Goal: Information Seeking & Learning: Learn about a topic

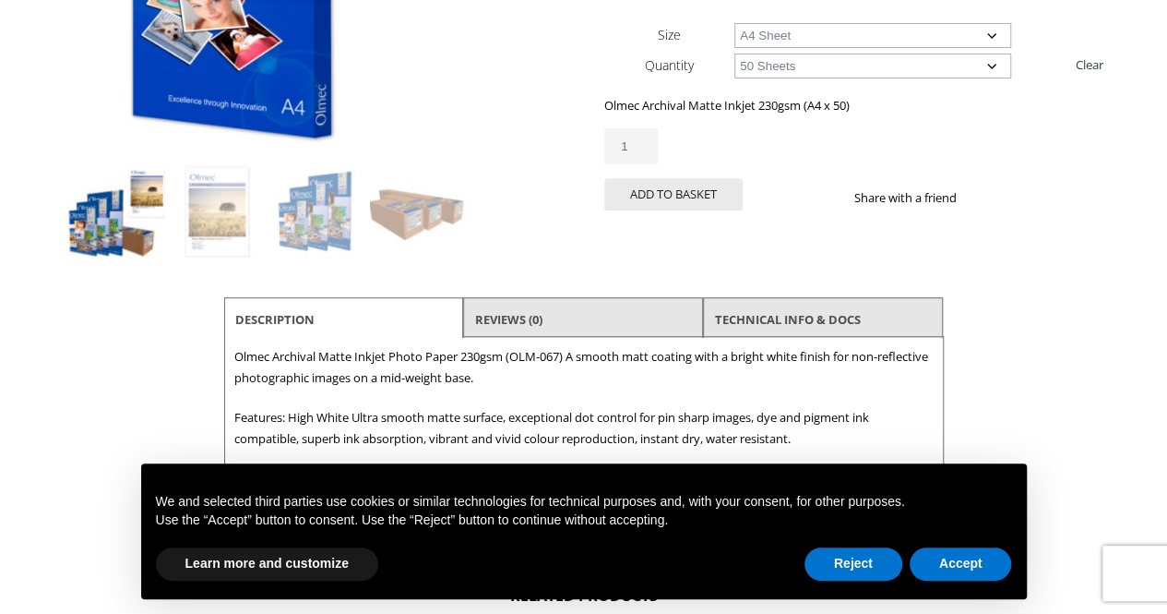
scroll to position [277, 0]
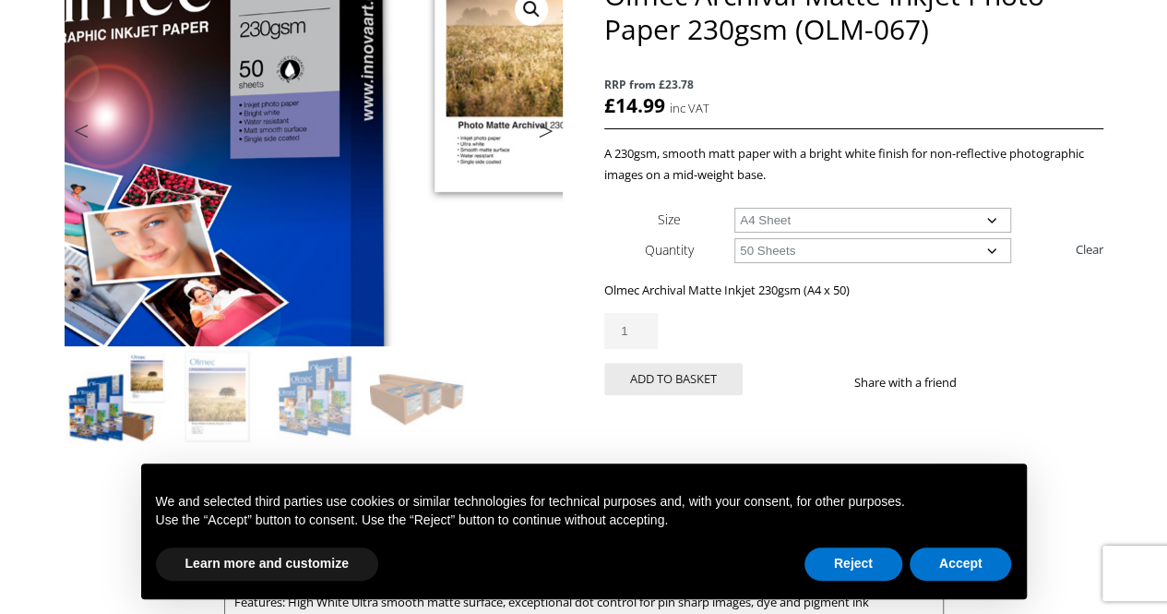
click at [277, 148] on img at bounding box center [349, 176] width 987 height 729
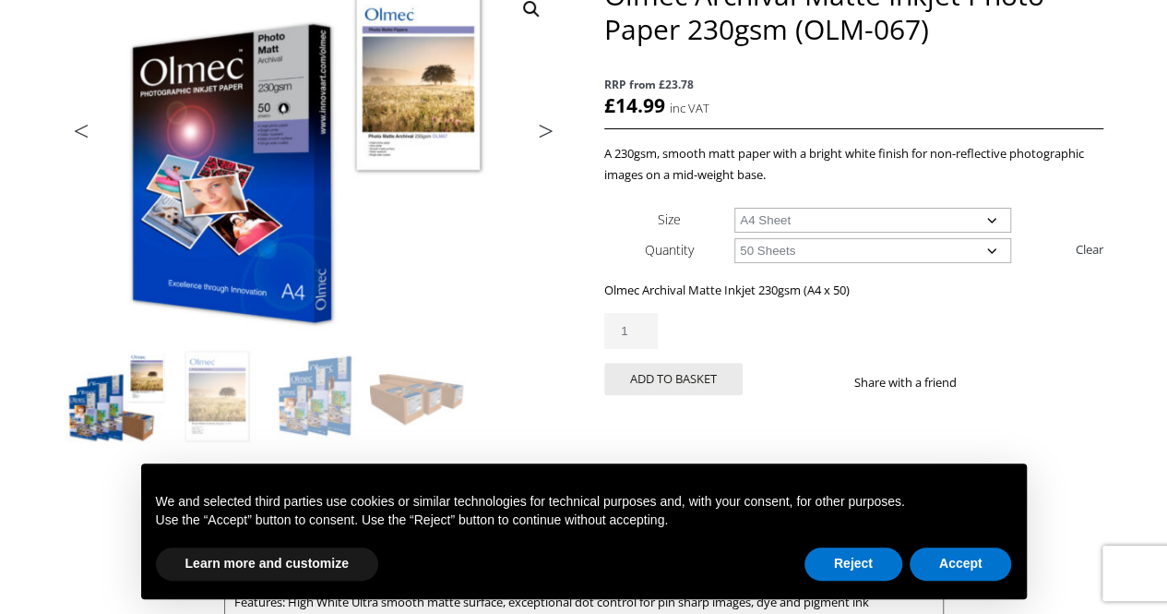
click at [533, 8] on link "🔍" at bounding box center [531, 9] width 33 height 33
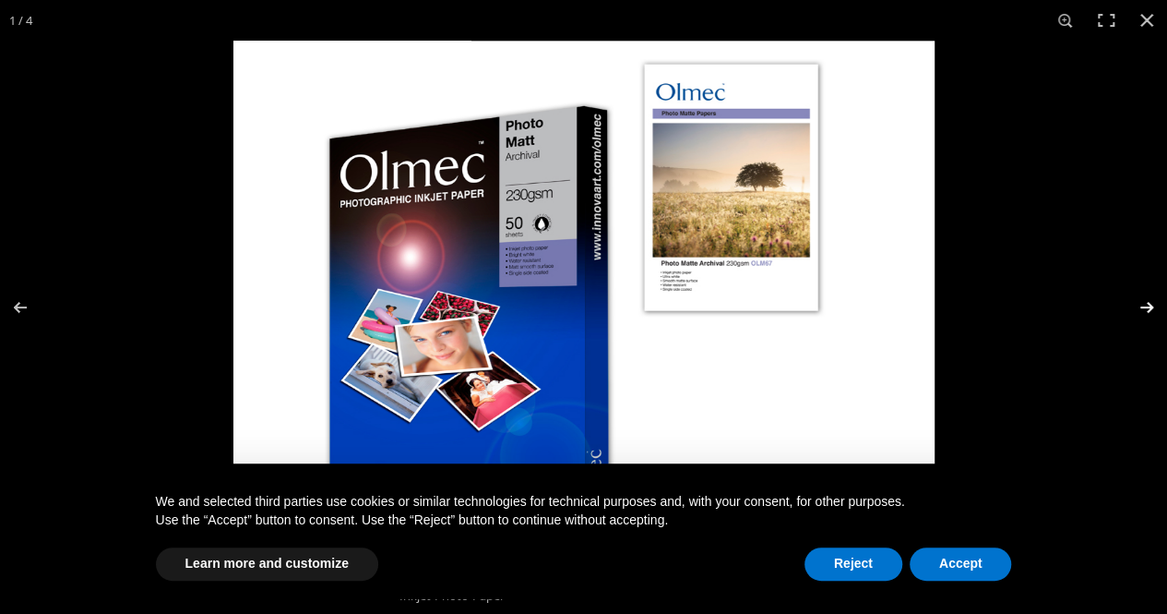
click at [1155, 298] on button "Next (arrow right)" at bounding box center [1135, 307] width 65 height 92
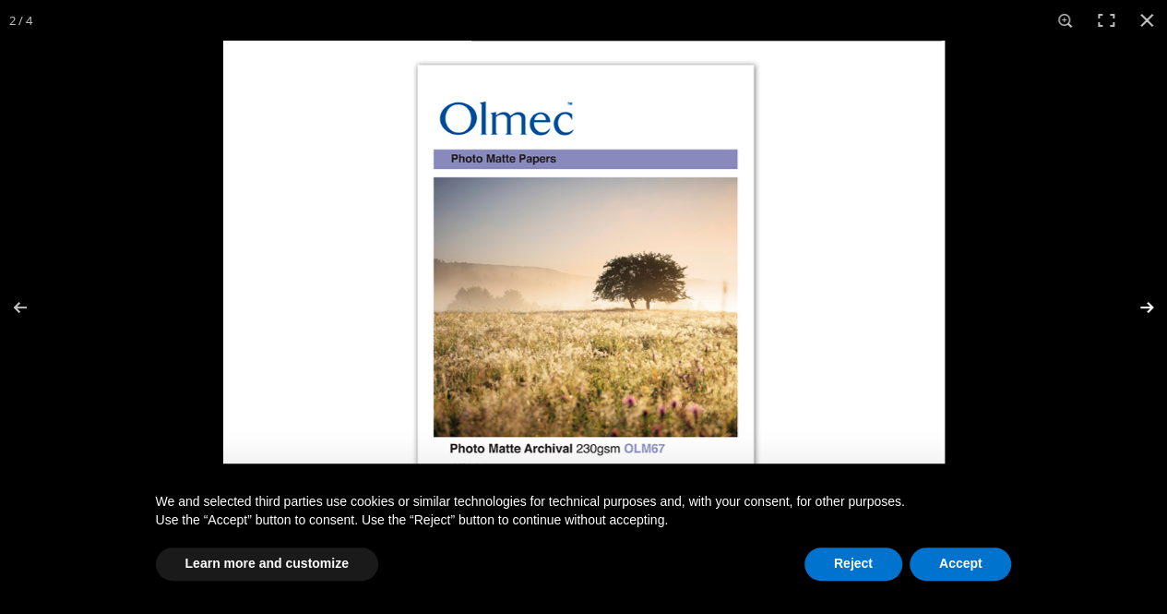
click at [1144, 304] on button "Next (arrow right)" at bounding box center [1135, 307] width 65 height 92
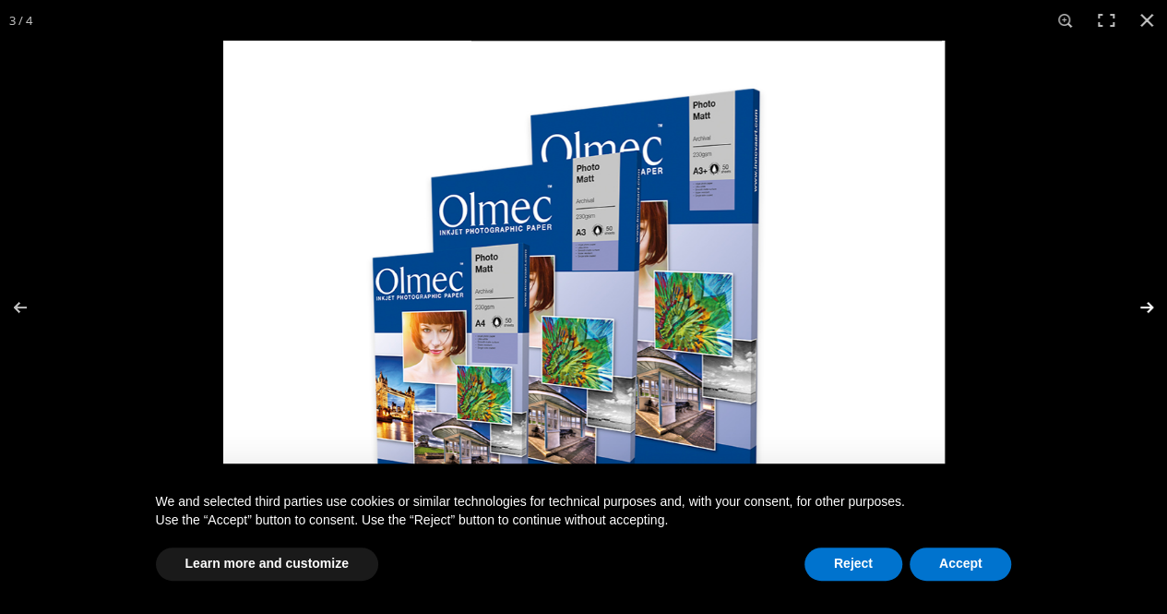
click at [1140, 304] on button "Next (arrow right)" at bounding box center [1135, 307] width 65 height 92
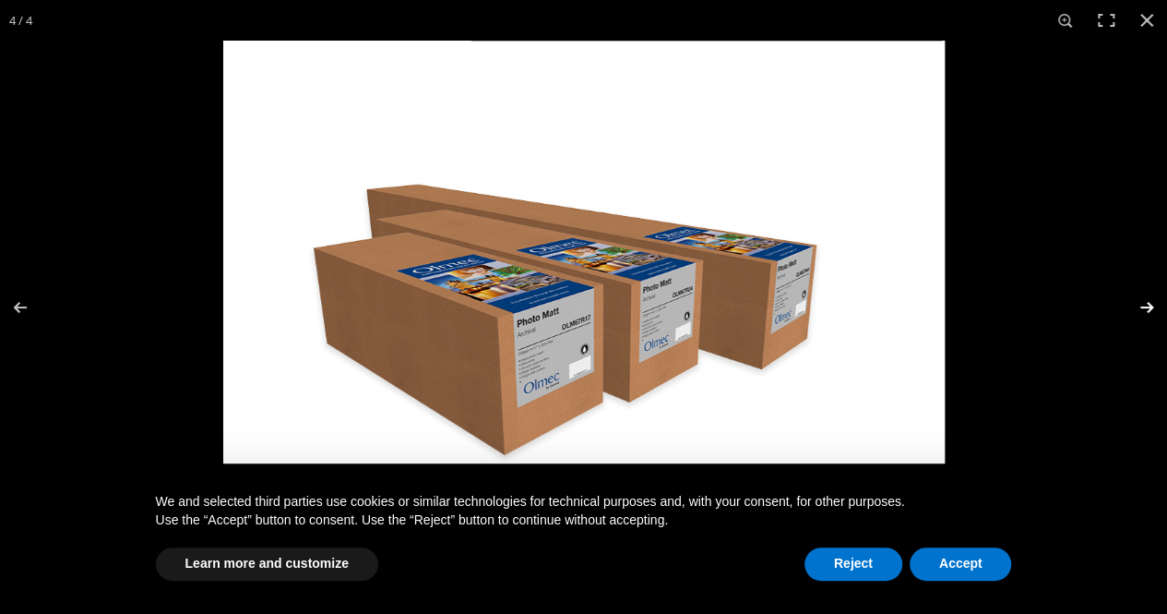
click at [1140, 304] on button "Next (arrow right)" at bounding box center [1135, 307] width 65 height 92
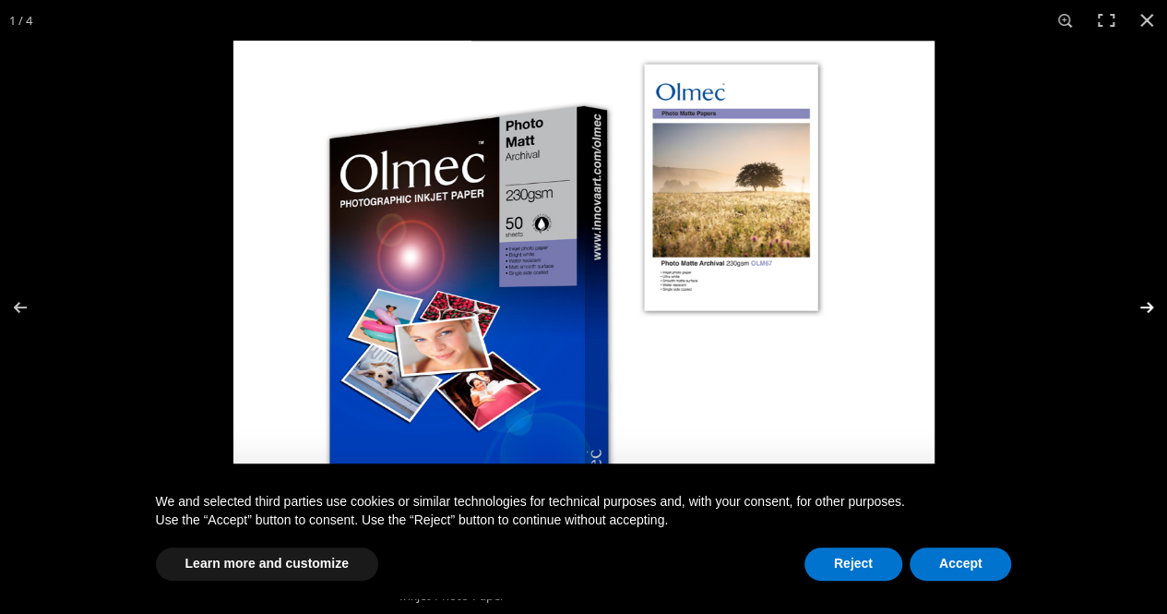
click at [1140, 304] on button "Next (arrow right)" at bounding box center [1135, 307] width 65 height 92
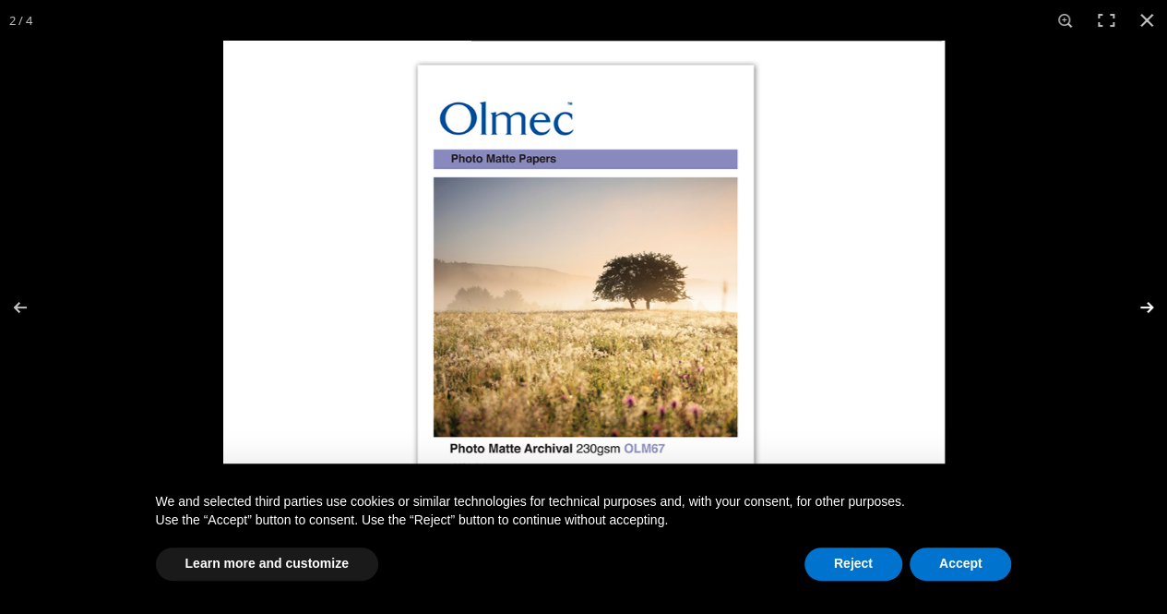
click at [1140, 304] on button "Next (arrow right)" at bounding box center [1135, 307] width 65 height 92
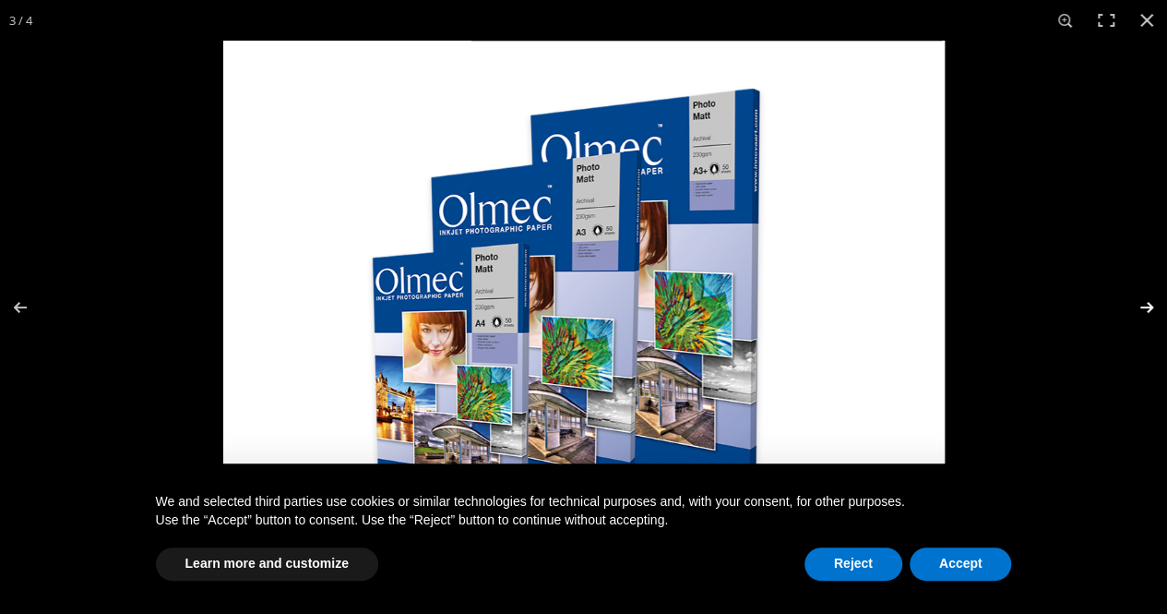
click at [1140, 304] on button "Next (arrow right)" at bounding box center [1135, 307] width 65 height 92
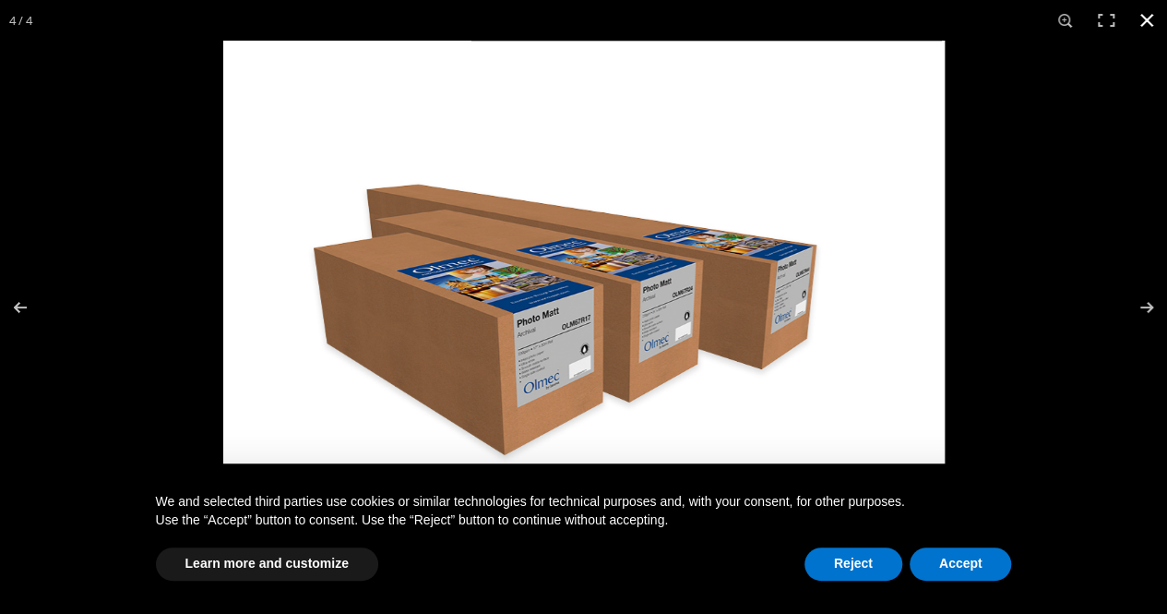
click at [1140, 19] on button "Close (Esc)" at bounding box center [1147, 20] width 41 height 41
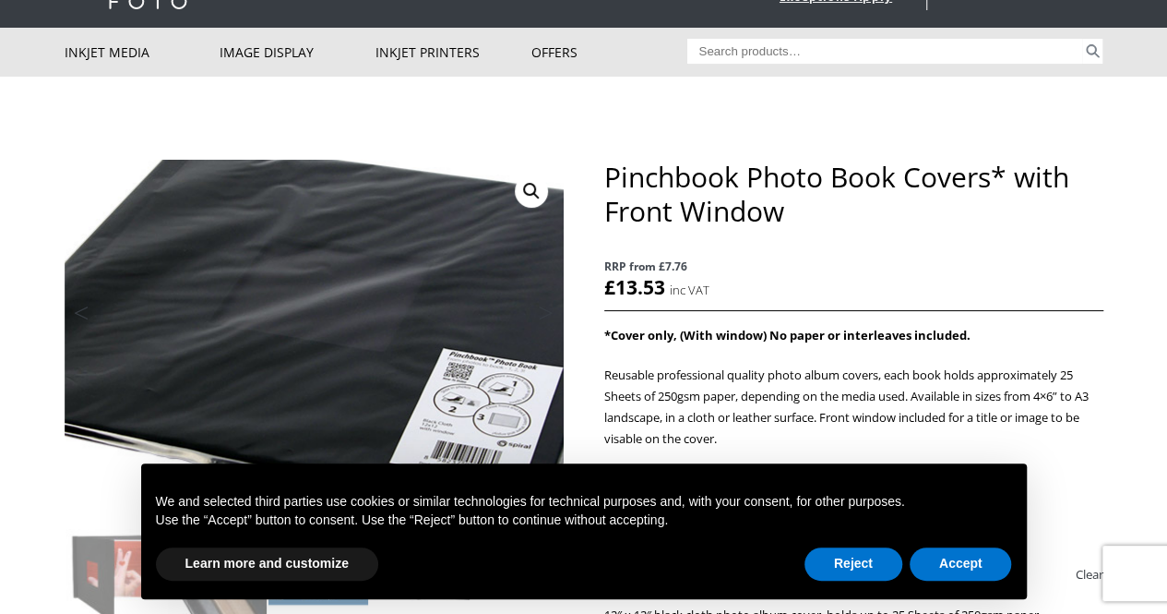
scroll to position [185, 0]
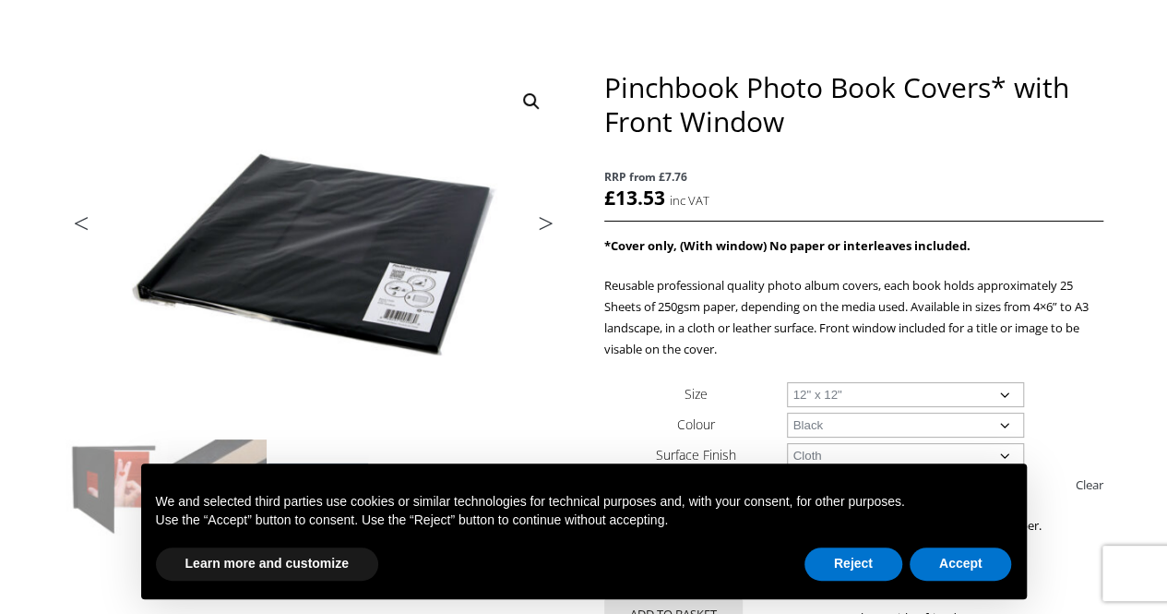
click at [551, 220] on link "Next" at bounding box center [537, 228] width 52 height 17
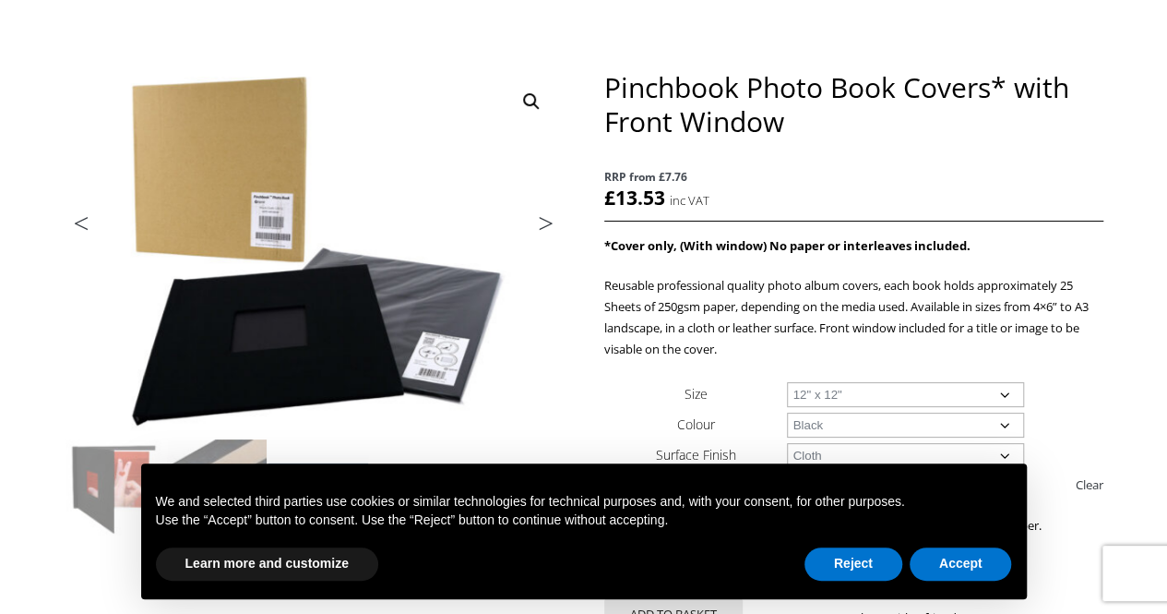
click at [550, 220] on link "Next" at bounding box center [537, 228] width 52 height 17
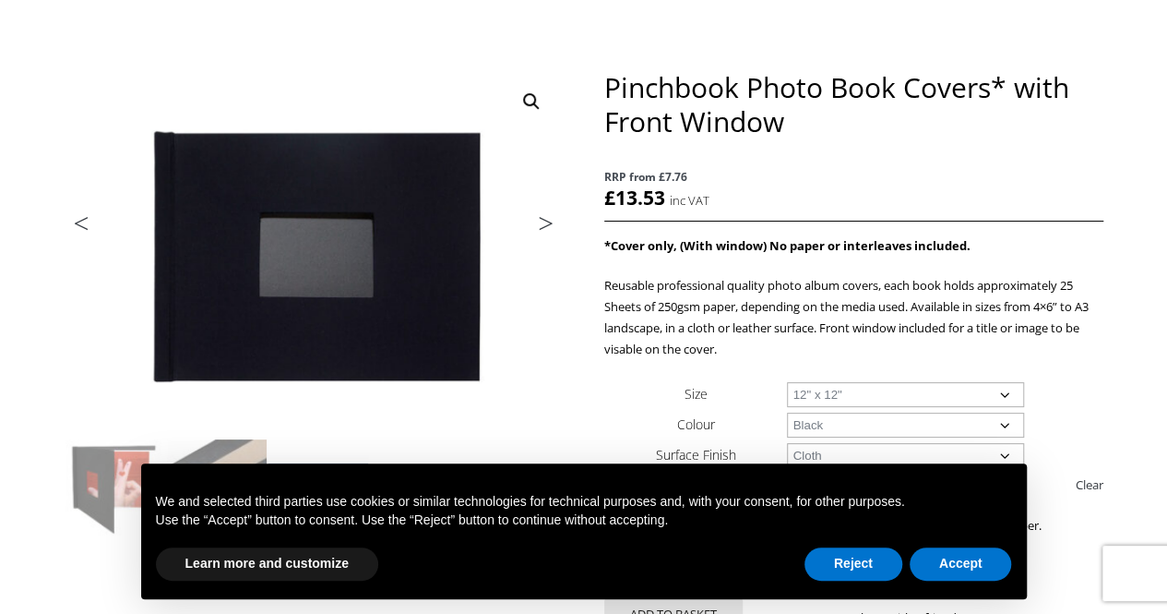
click at [550, 220] on link "Next" at bounding box center [537, 228] width 52 height 17
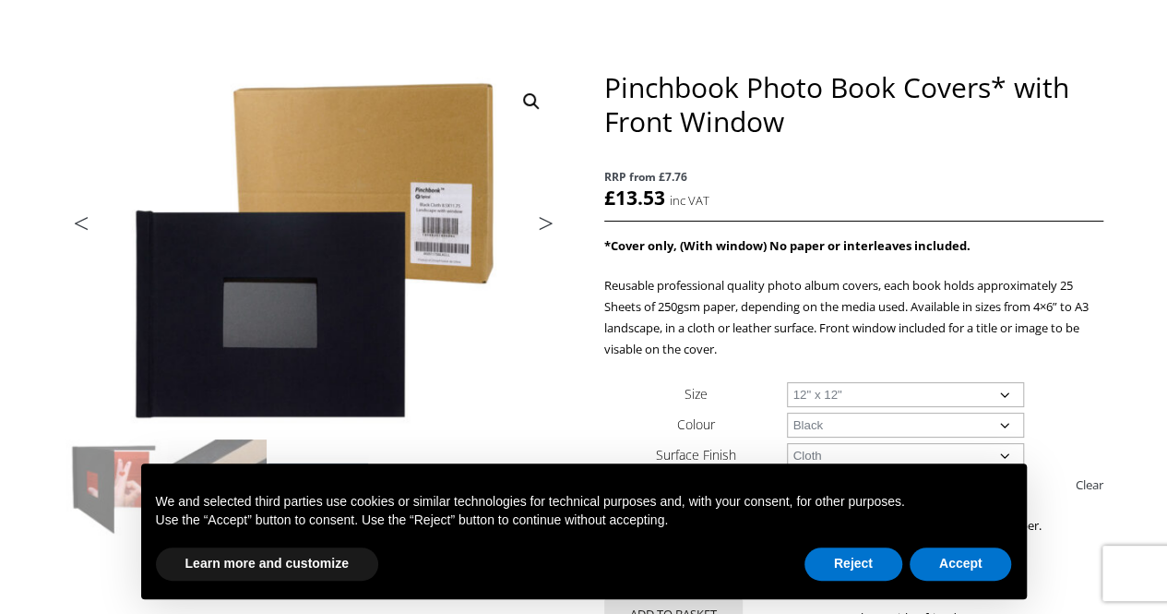
click at [550, 220] on link "Next" at bounding box center [537, 228] width 52 height 17
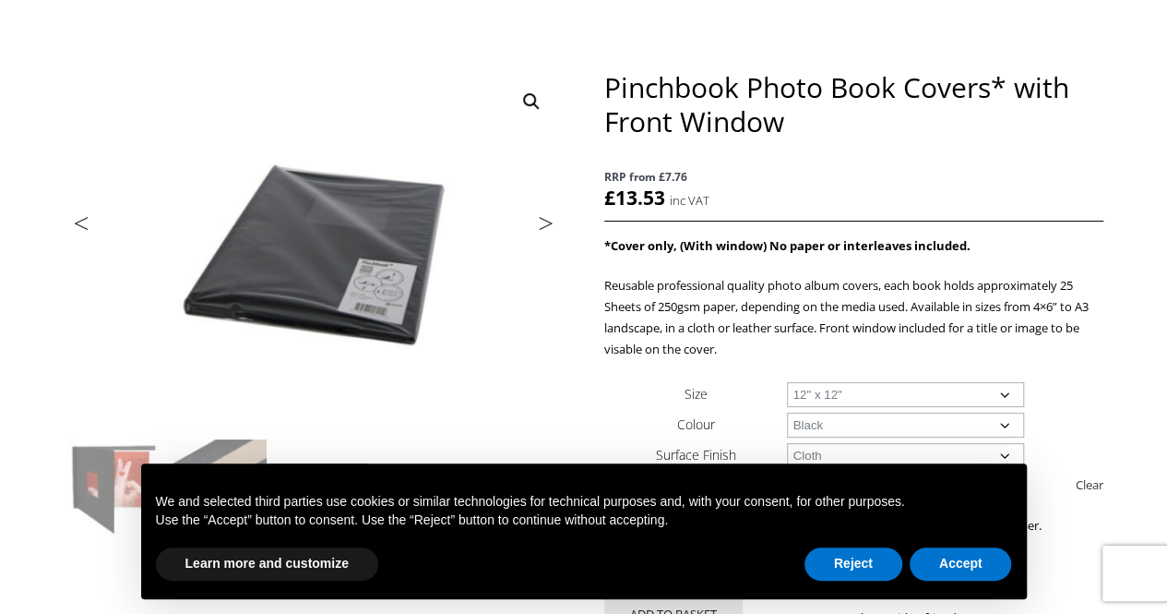
click at [550, 220] on link "Next" at bounding box center [537, 228] width 52 height 17
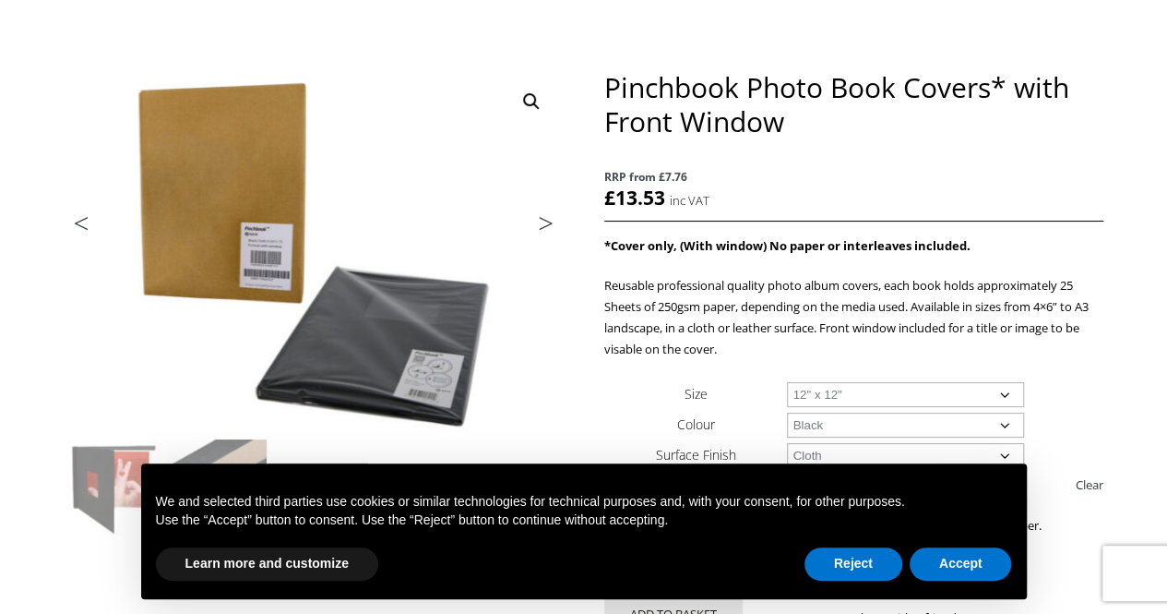
click at [547, 220] on link "Next" at bounding box center [537, 228] width 52 height 17
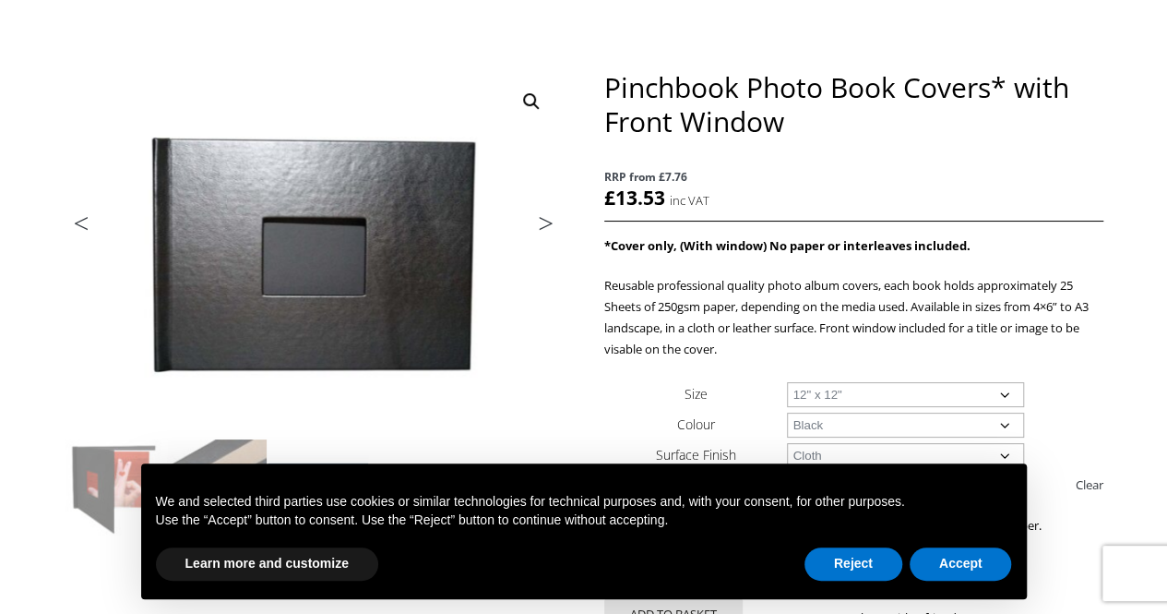
click at [547, 220] on link "Next" at bounding box center [537, 228] width 52 height 17
